Goal: Task Accomplishment & Management: Manage account settings

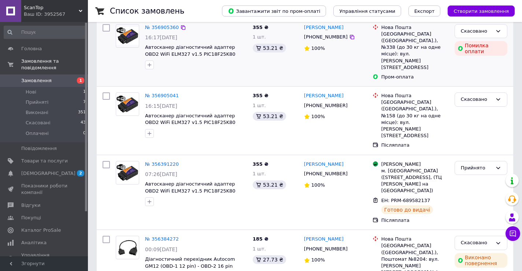
scroll to position [183, 0]
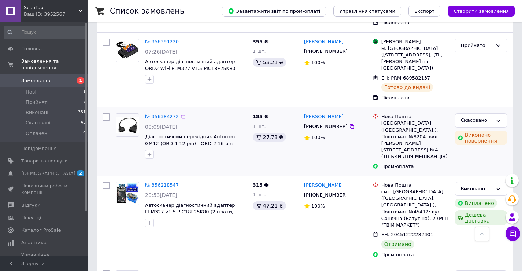
click at [128, 117] on img at bounding box center [127, 125] width 23 height 16
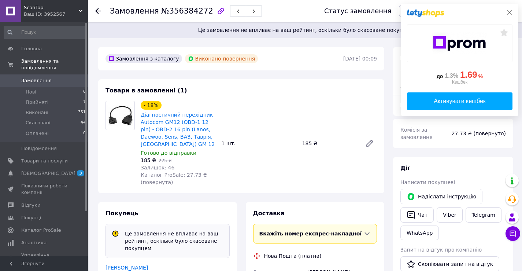
click at [510, 12] on icon at bounding box center [509, 13] width 6 height 6
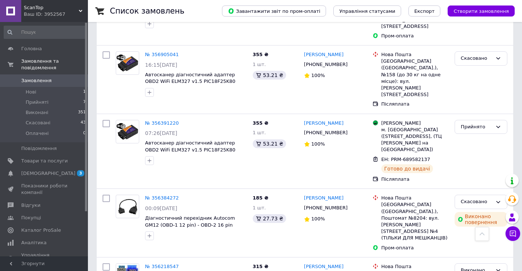
click at [49, 157] on span "Товари та послуги" at bounding box center [44, 160] width 47 height 7
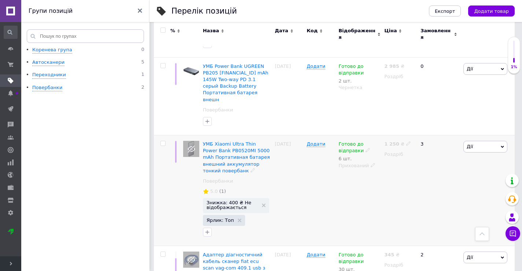
scroll to position [366, 0]
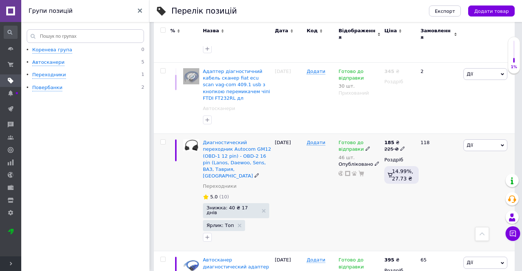
click at [492, 139] on span "Дії" at bounding box center [485, 145] width 44 height 12
click at [491, 139] on span "Дії" at bounding box center [485, 145] width 44 height 12
click at [262, 209] on use at bounding box center [264, 211] width 4 height 4
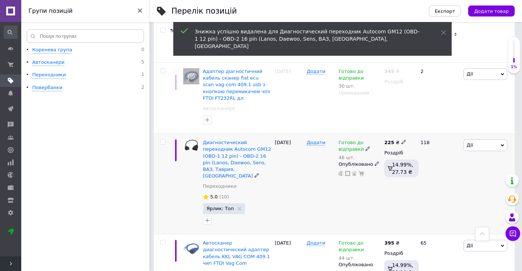
click at [488, 139] on span "Дії" at bounding box center [485, 145] width 44 height 12
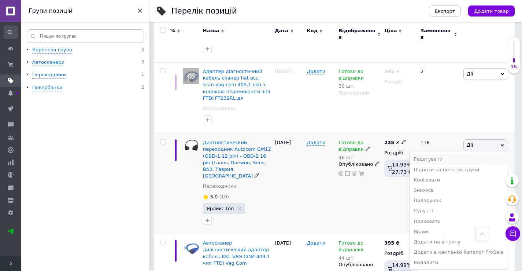
click at [456, 154] on li "Редагувати" at bounding box center [458, 159] width 97 height 10
